Goal: Navigation & Orientation: Find specific page/section

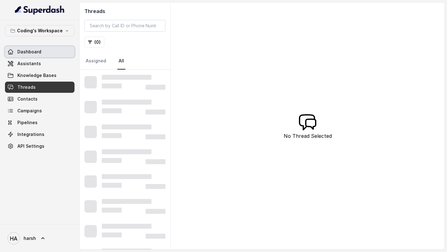
click at [39, 53] on span "Dashboard" at bounding box center [29, 52] width 24 height 6
